Goal: Information Seeking & Learning: Understand process/instructions

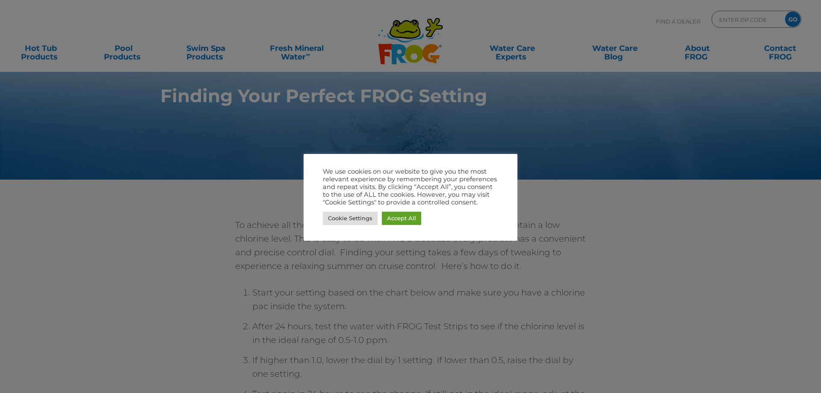
click at [520, 278] on div at bounding box center [410, 196] width 821 height 393
click at [357, 217] on link "Cookie Settings" at bounding box center [350, 218] width 55 height 13
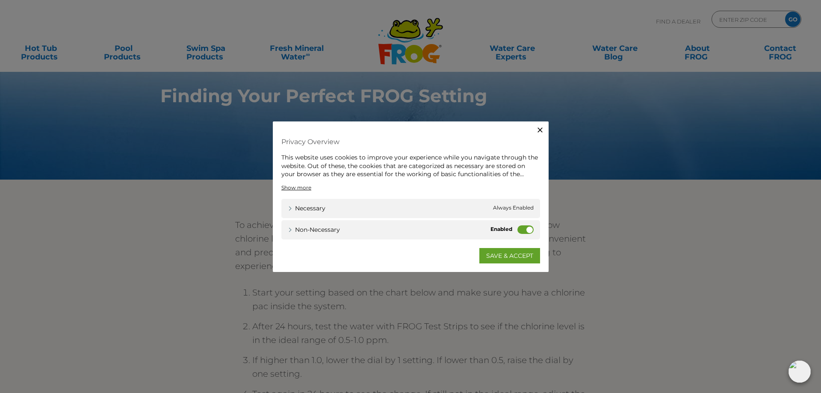
click at [528, 227] on label "Non-necessary" at bounding box center [525, 229] width 16 height 9
click at [0, 0] on input "Non-necessary" at bounding box center [0, 0] width 0 height 0
click at [502, 258] on link "SAVE & ACCEPT" at bounding box center [509, 255] width 61 height 15
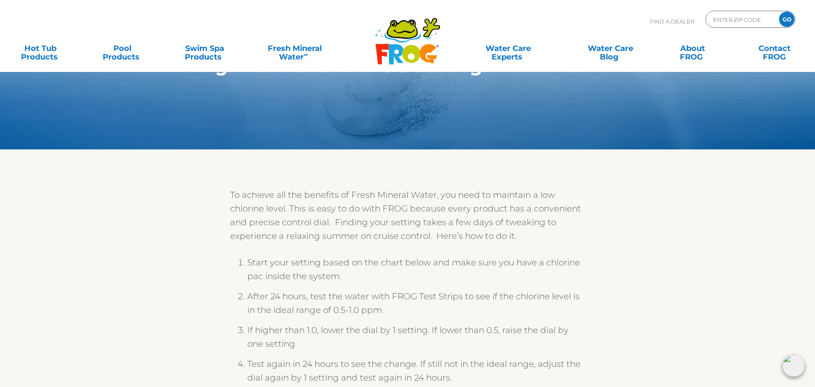
scroll to position [31, 2]
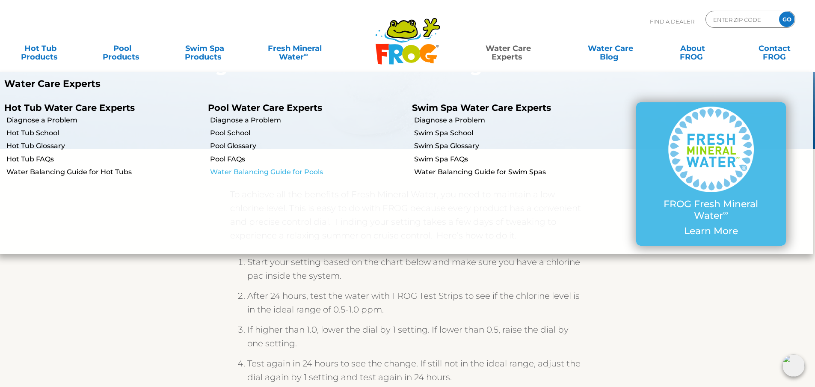
click at [293, 171] on link "Water Balancing Guide for Pools" at bounding box center [307, 171] width 195 height 9
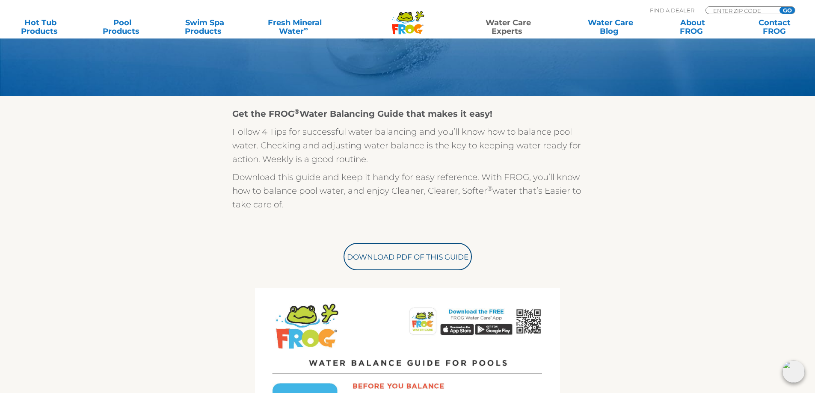
scroll to position [161, 0]
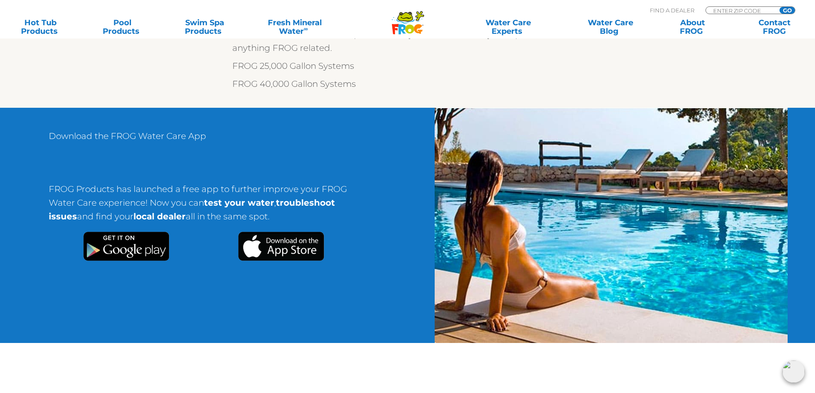
scroll to position [625, 0]
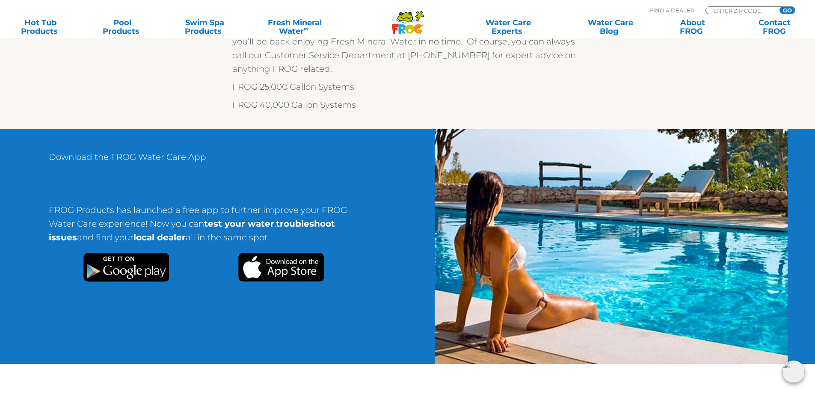
scroll to position [603, 0]
